Goal: Check status: Check status

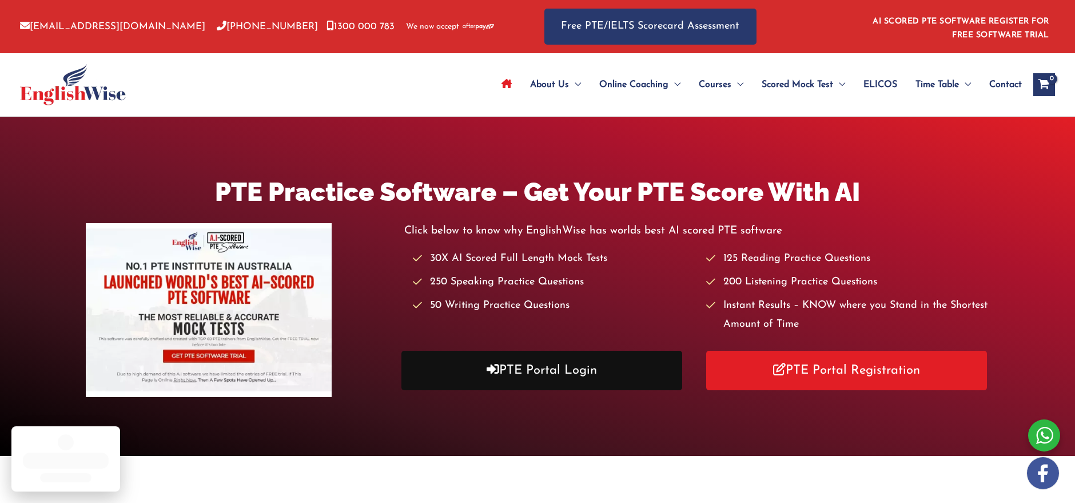
click at [612, 360] on link "PTE Portal Login" at bounding box center [541, 370] width 281 height 39
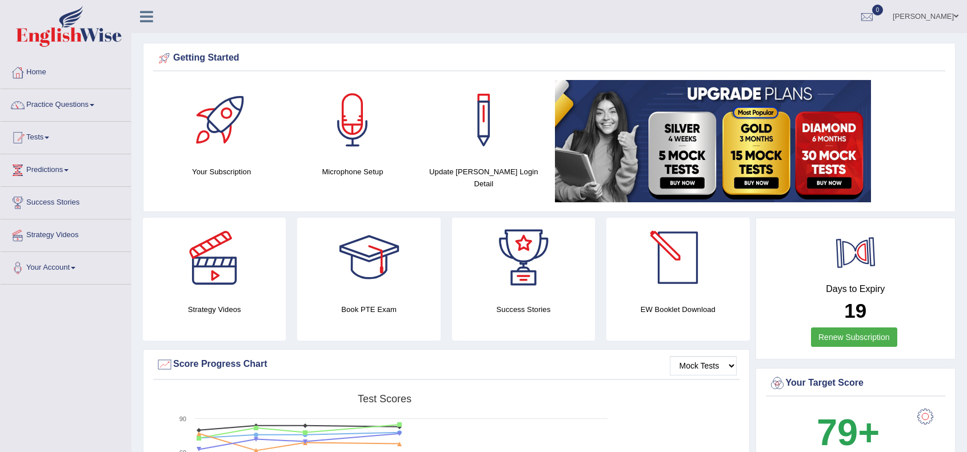
click at [862, 276] on div at bounding box center [855, 252] width 51 height 51
click at [857, 263] on div at bounding box center [855, 252] width 51 height 51
click at [855, 262] on div at bounding box center [855, 252] width 51 height 51
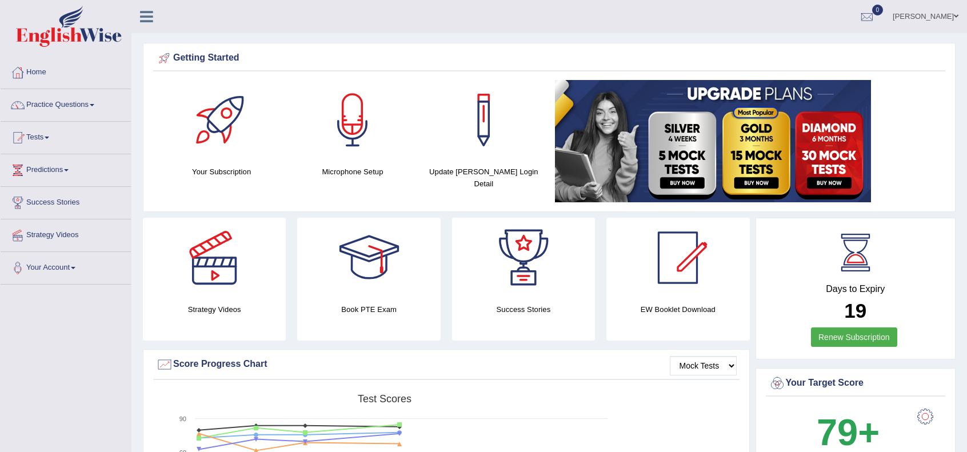
click at [855, 262] on div at bounding box center [855, 252] width 51 height 51
click at [512, 14] on ul "Dipendra singh Bist Toggle navigation Username: DipendraS Access Type: Online S…" at bounding box center [675, 16] width 585 height 33
click at [26, 137] on link "Tests" at bounding box center [66, 136] width 130 height 29
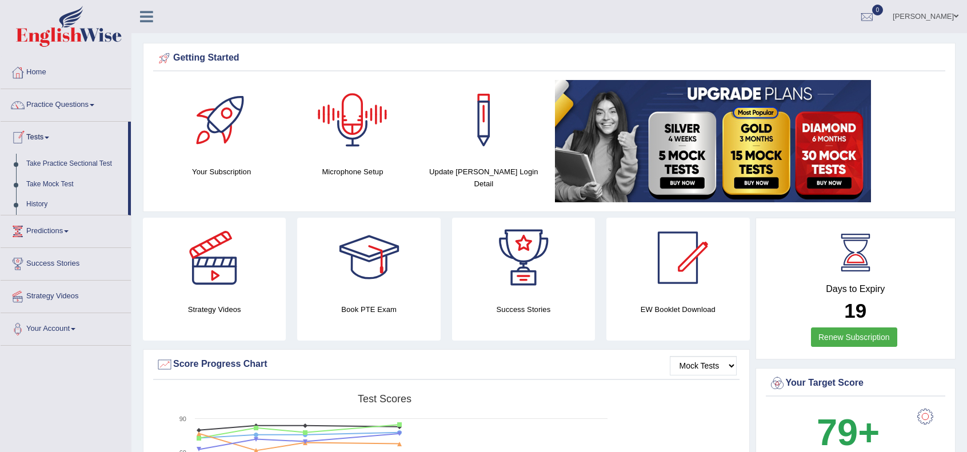
click at [26, 137] on link "Tests" at bounding box center [65, 136] width 128 height 29
